Goal: Find specific page/section: Find specific page/section

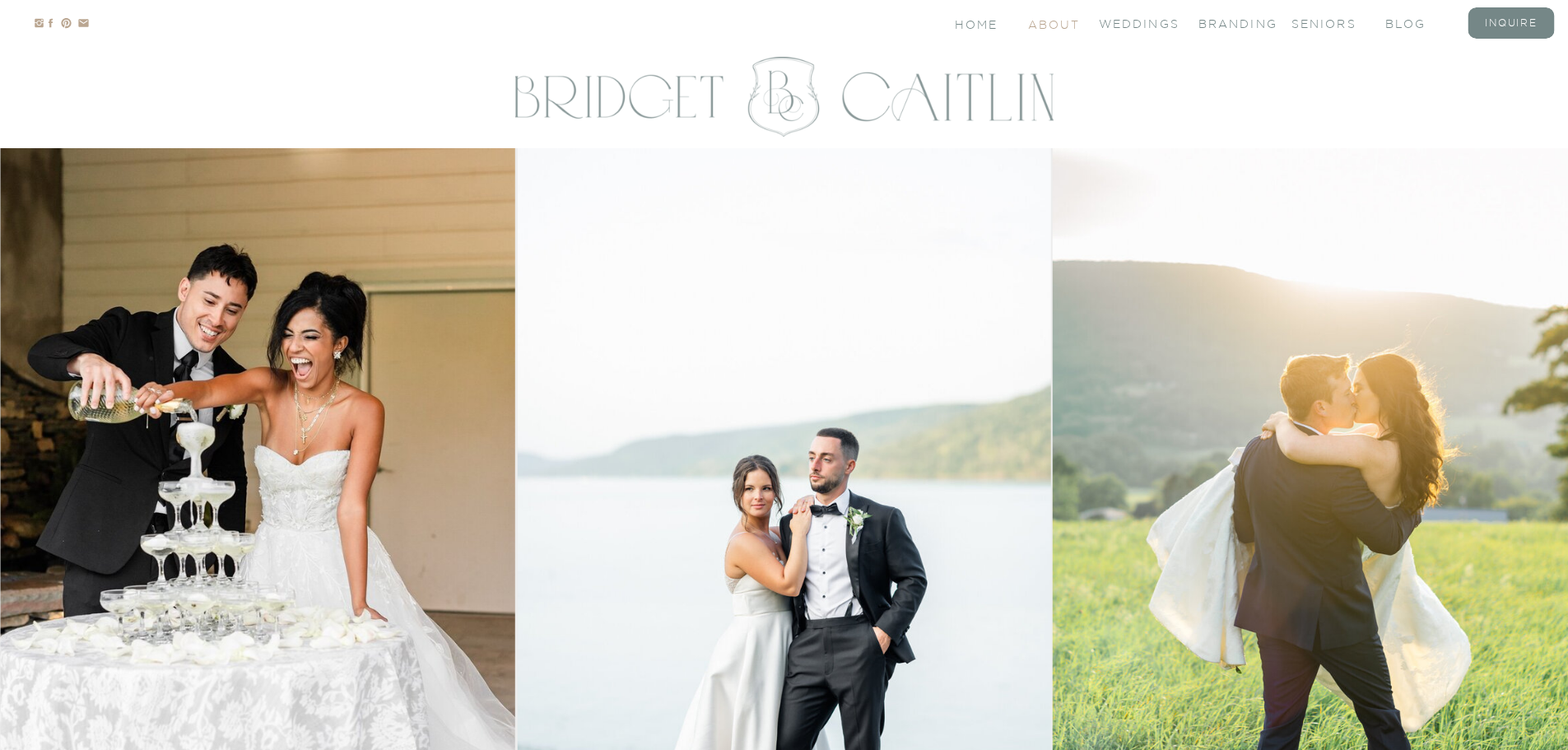
click at [1065, 18] on nav "About" at bounding box center [1053, 23] width 49 height 14
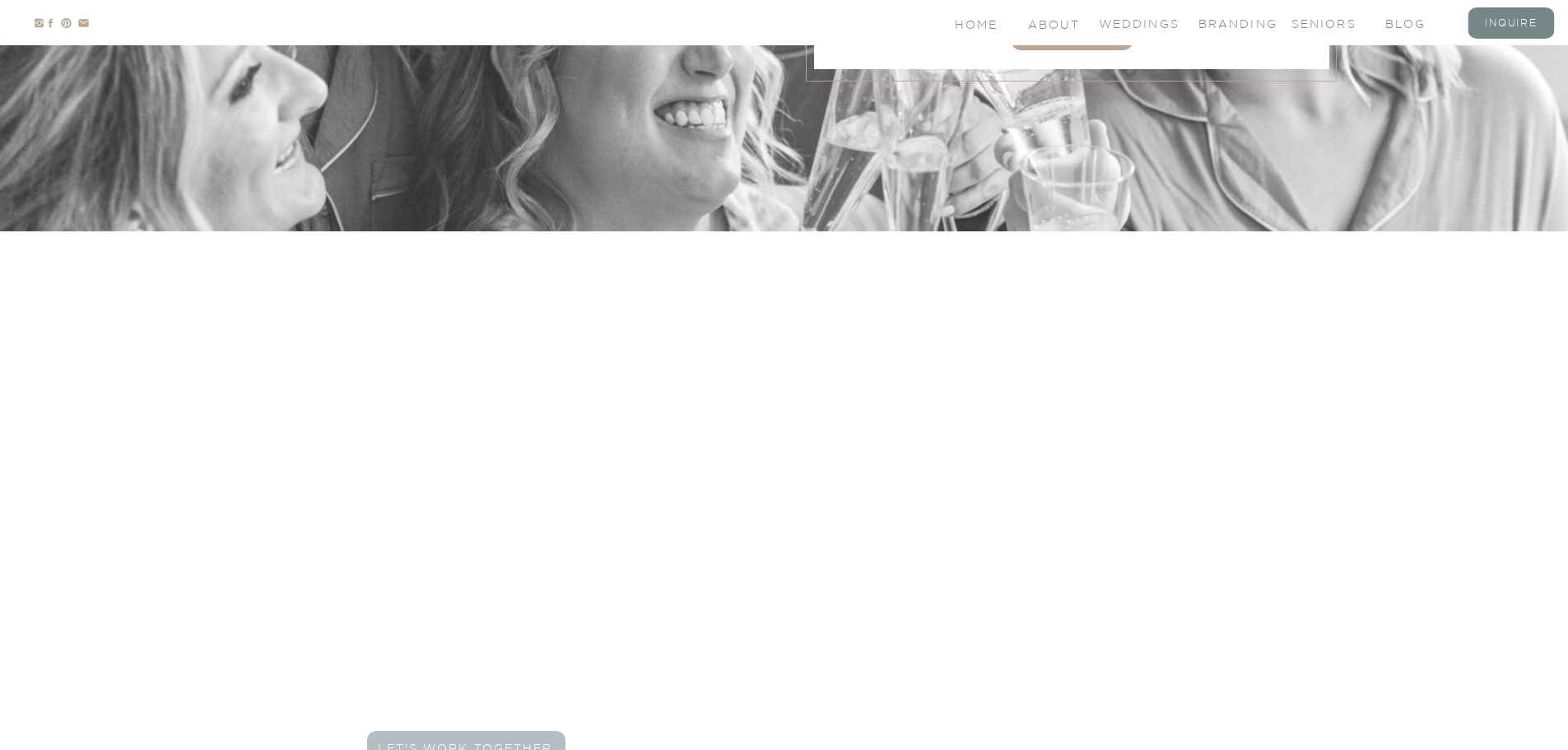
scroll to position [4773, 0]
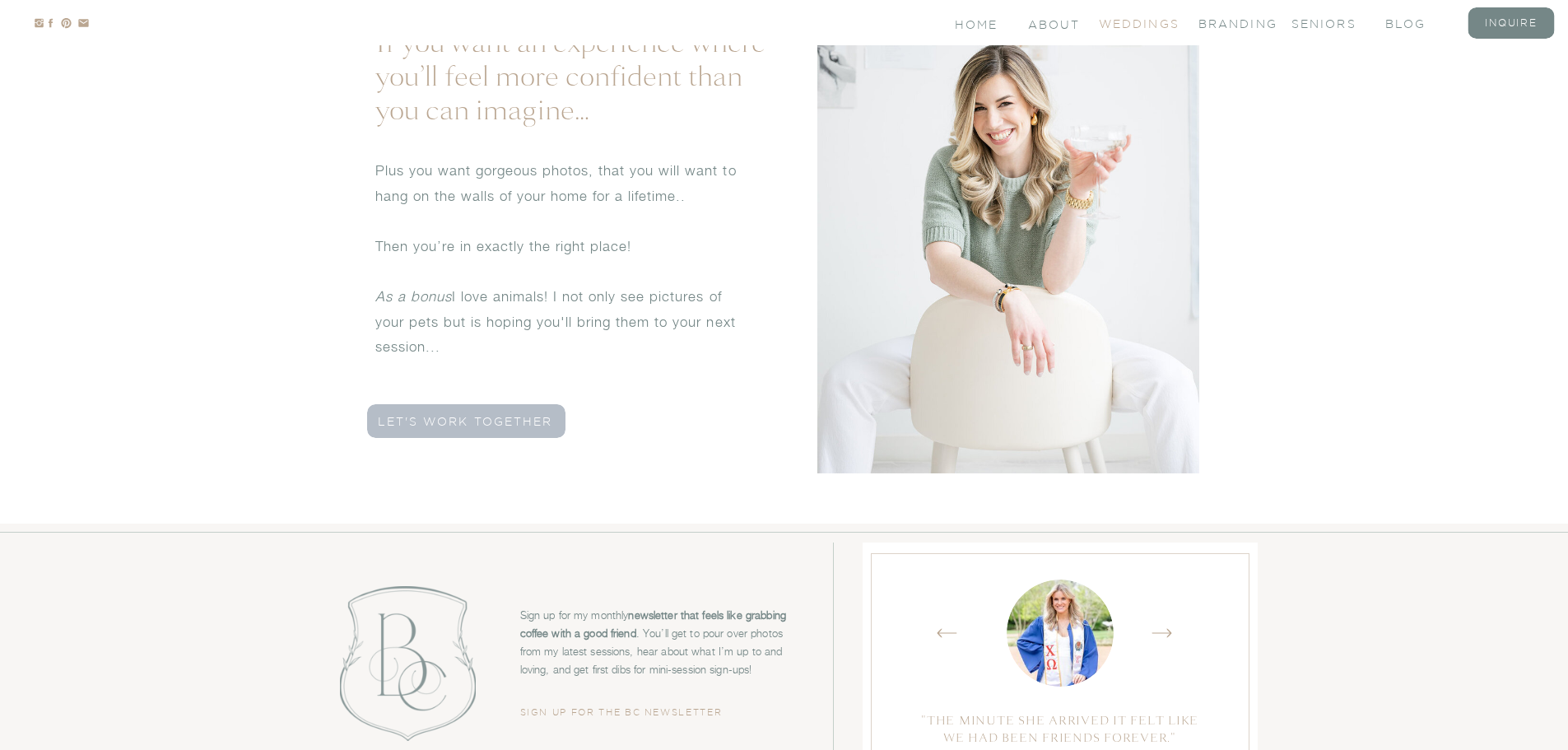
click at [1137, 26] on nav "Weddings" at bounding box center [1131, 22] width 66 height 14
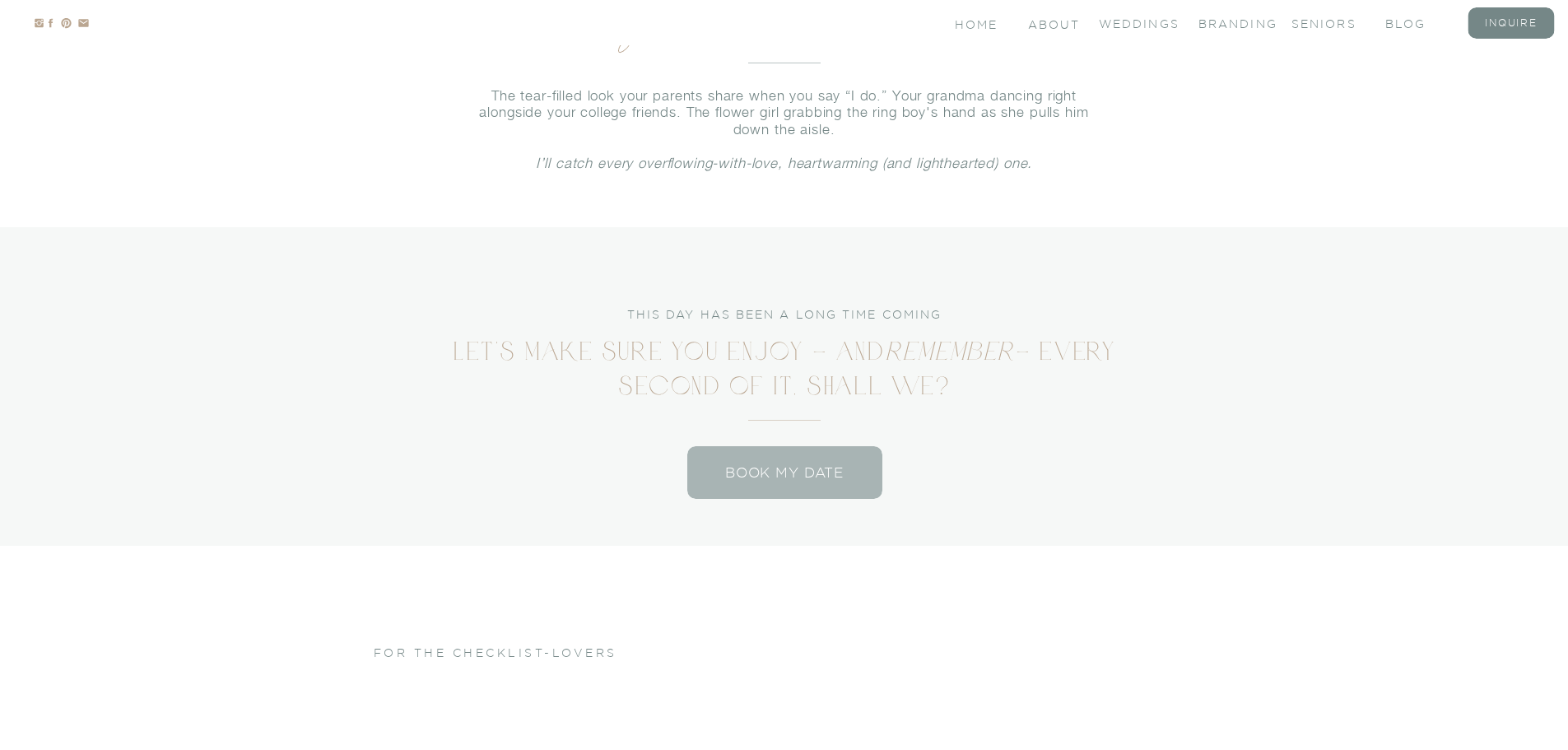
scroll to position [8640, 0]
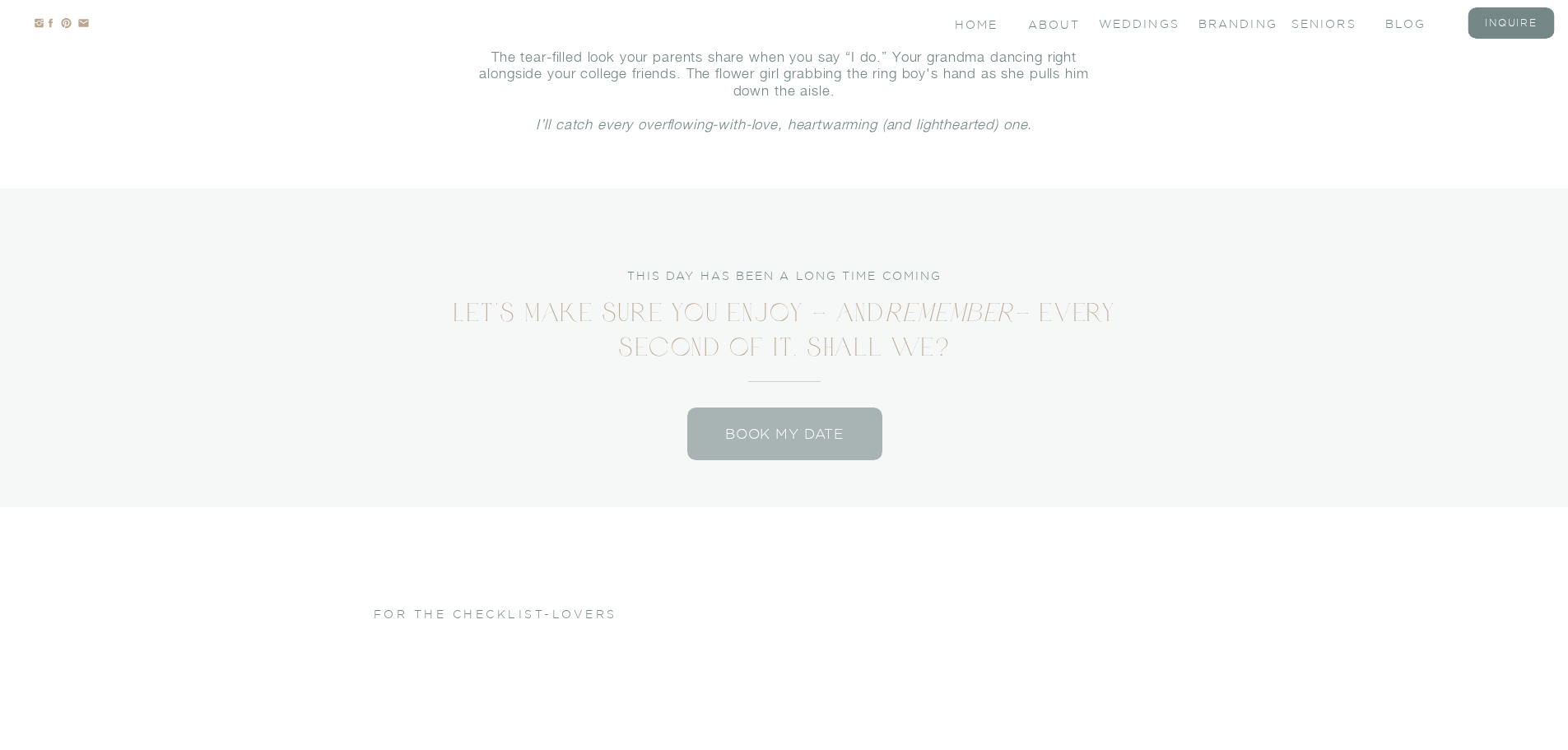
click at [806, 432] on nav "Book my date" at bounding box center [784, 434] width 195 height 24
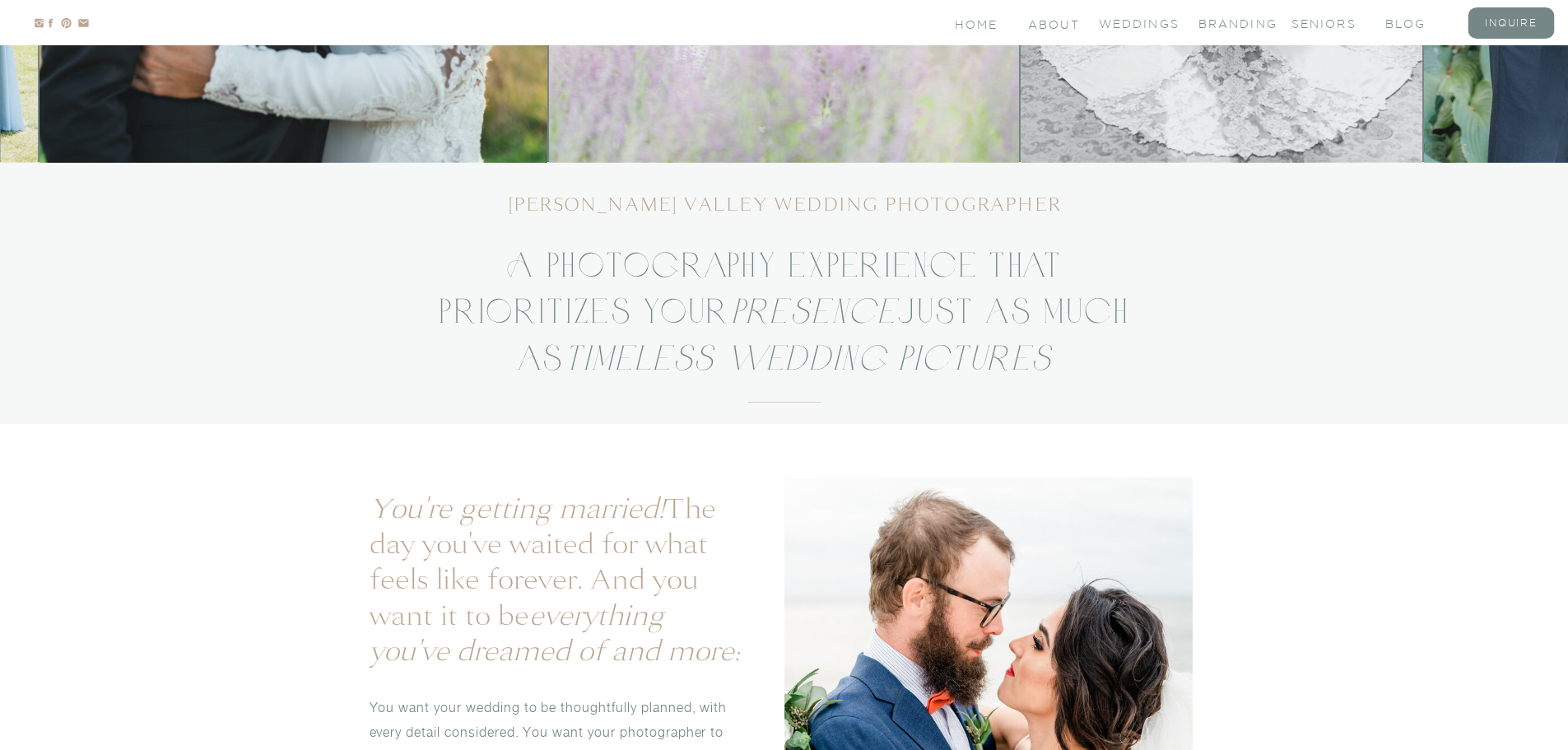
scroll to position [0, 0]
